Goal: Task Accomplishment & Management: Use online tool/utility

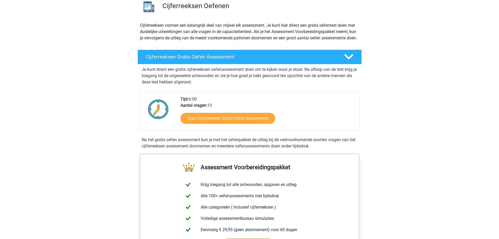
scroll to position [52, 0]
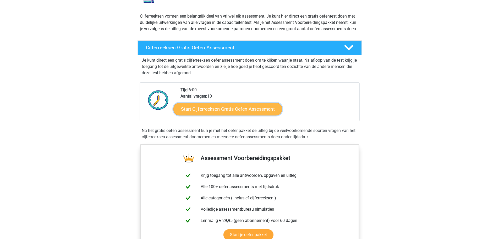
click at [243, 113] on link "Start Cijferreeksen Gratis Oefen Assessment" at bounding box center [227, 108] width 109 height 13
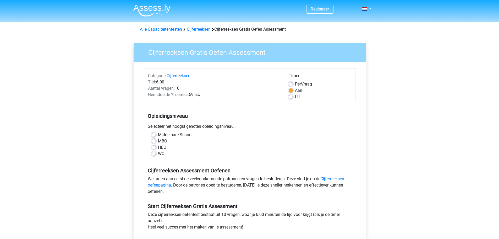
click at [160, 142] on label "MBO" at bounding box center [162, 141] width 9 height 6
click at [156, 142] on input "MBO" at bounding box center [154, 140] width 4 height 5
radio input "true"
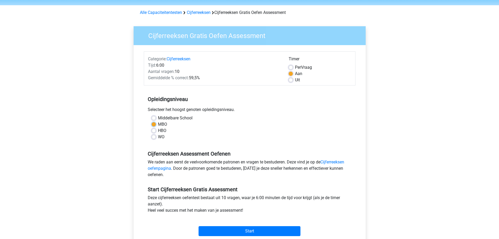
scroll to position [26, 0]
